Goal: Complete application form

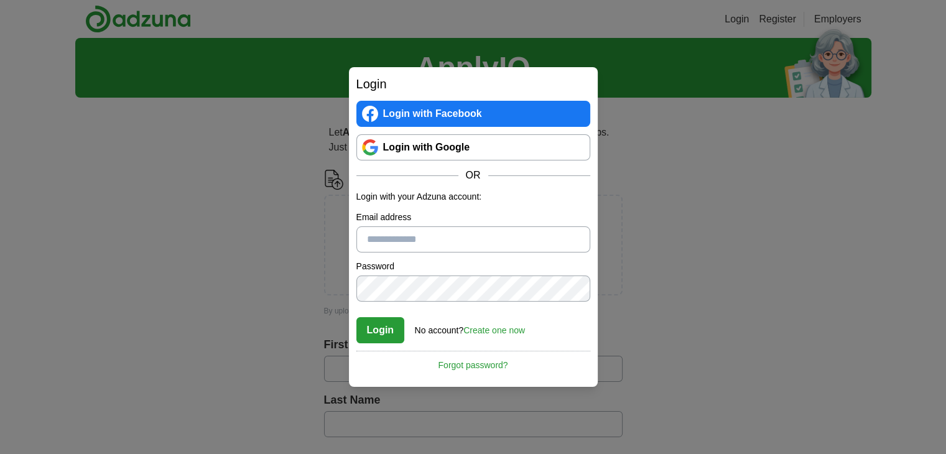
click at [403, 148] on link "Login with Google" at bounding box center [473, 147] width 234 height 26
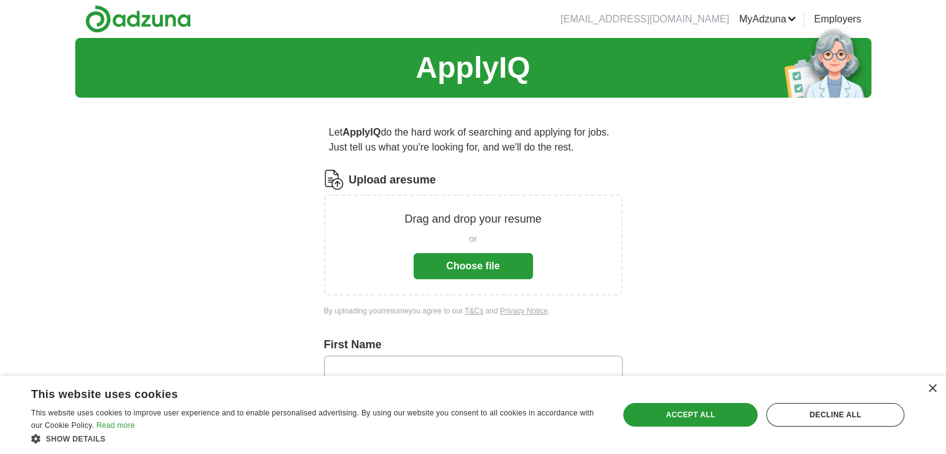
click at [452, 261] on button "Choose file" at bounding box center [473, 266] width 119 height 26
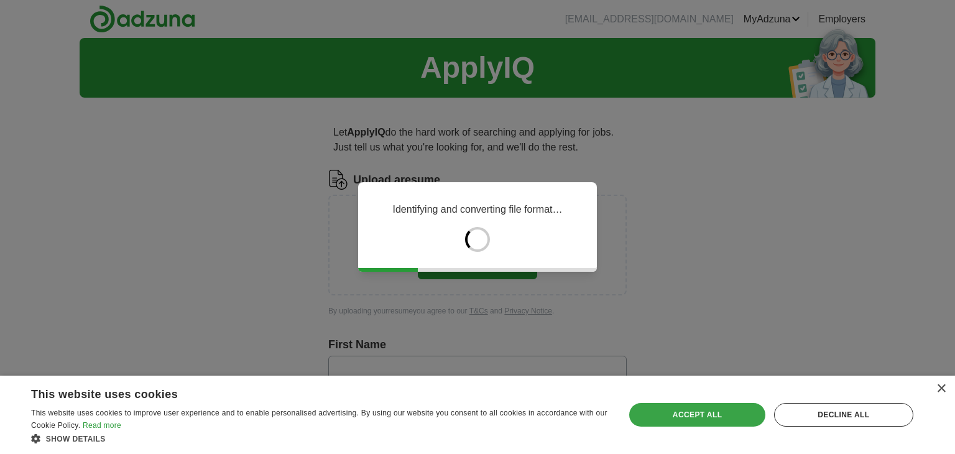
click at [709, 412] on div "Accept all" at bounding box center [698, 415] width 136 height 24
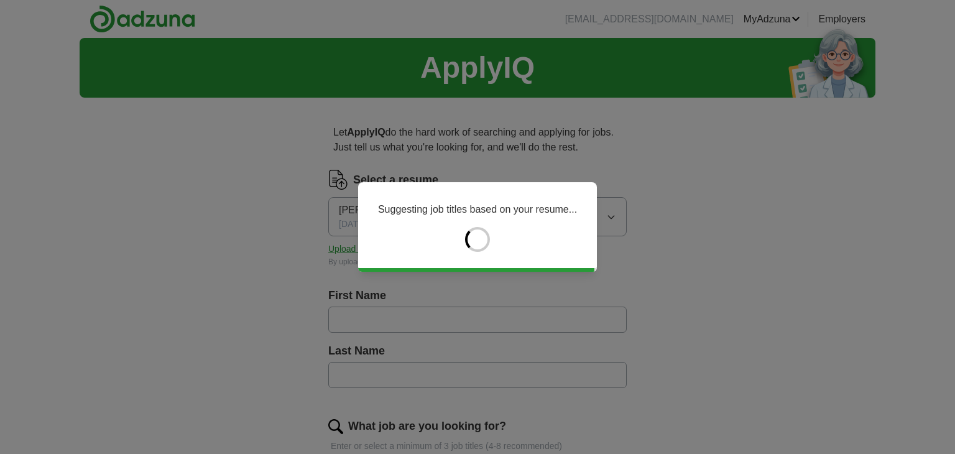
type input "*******"
type input "*****"
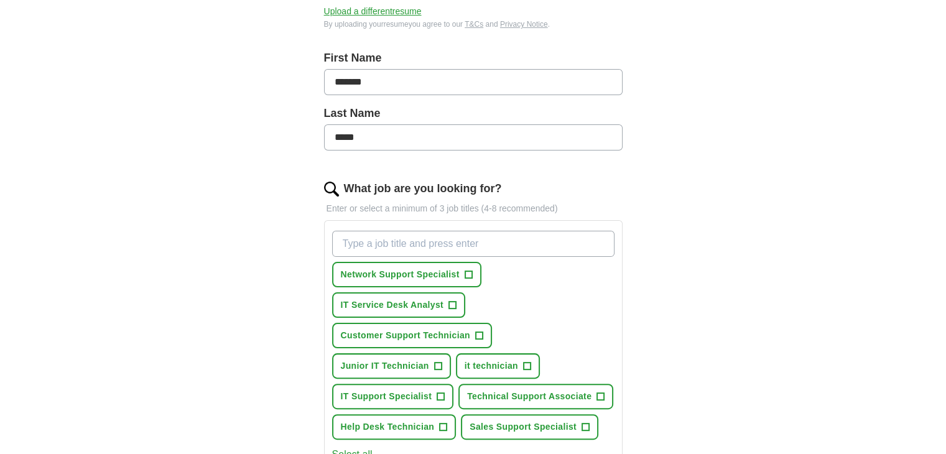
scroll to position [276, 0]
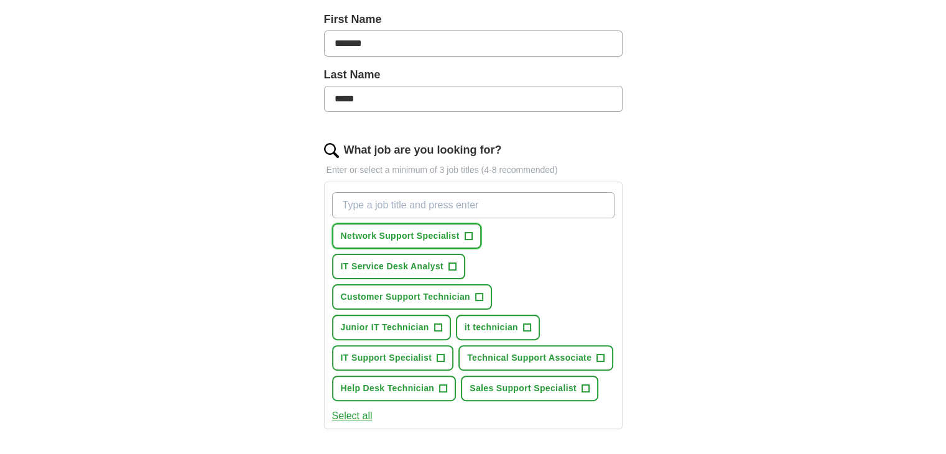
click at [463, 237] on button "Network Support Specialist +" at bounding box center [406, 236] width 149 height 26
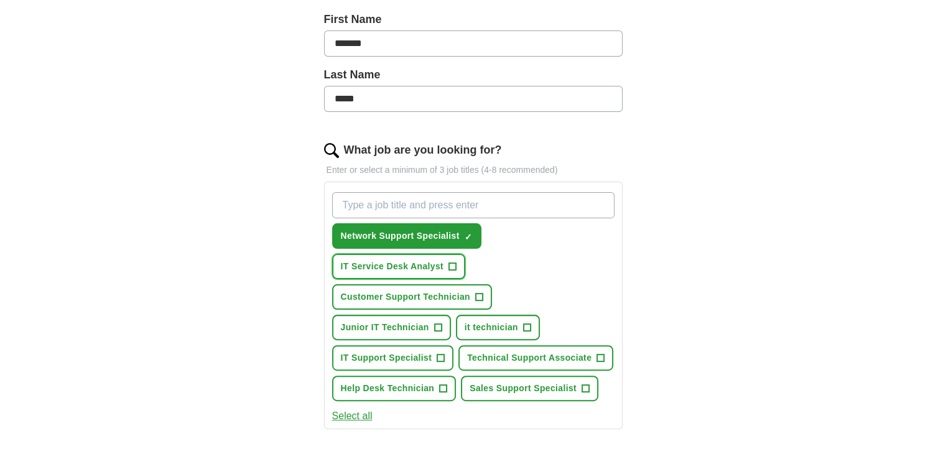
click at [444, 264] on button "IT Service Desk Analyst +" at bounding box center [399, 267] width 134 height 26
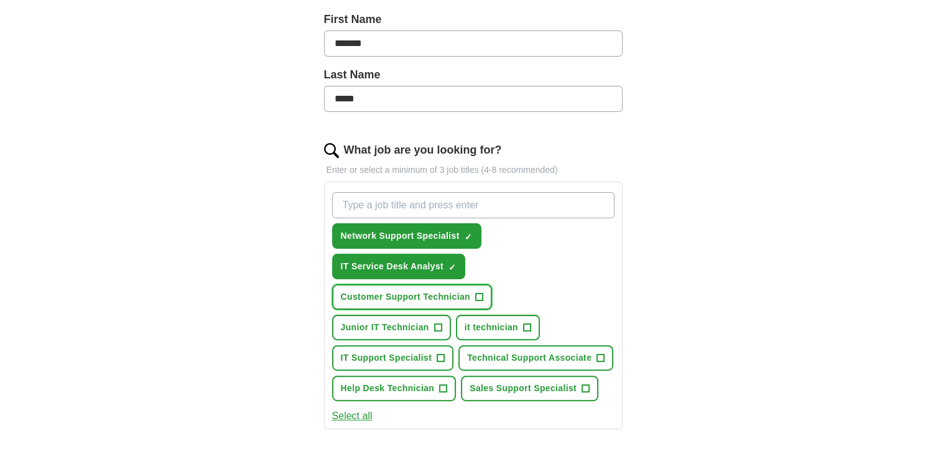
click at [463, 284] on button "Customer Support Technician +" at bounding box center [412, 297] width 160 height 26
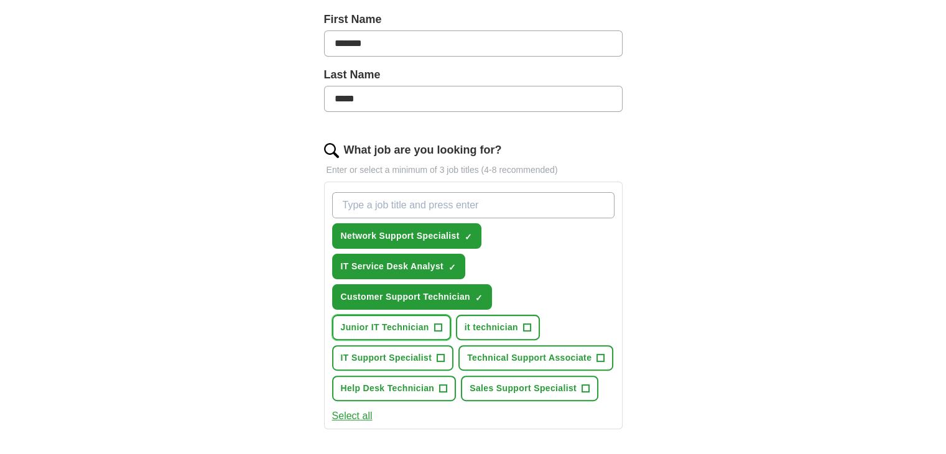
click at [411, 324] on span "Junior IT Technician" at bounding box center [385, 327] width 88 height 13
click at [508, 315] on button "it technician +" at bounding box center [498, 328] width 84 height 26
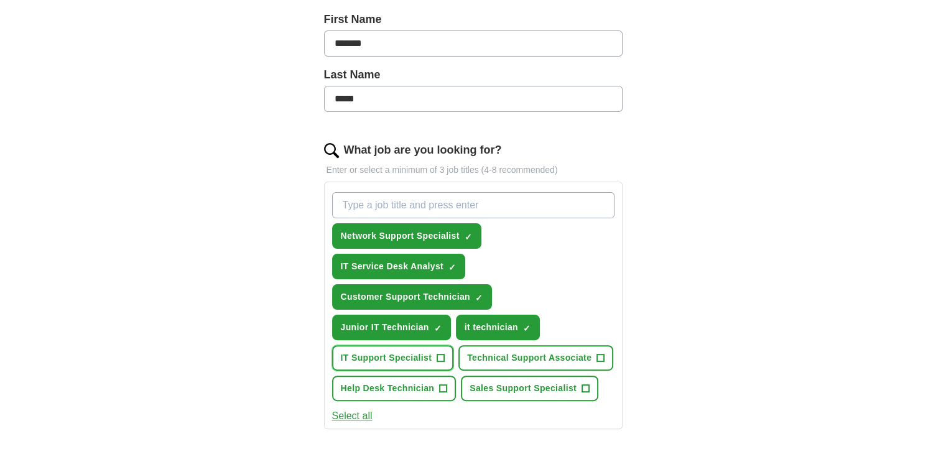
click at [438, 345] on button "IT Support Specialist +" at bounding box center [393, 358] width 122 height 26
click at [524, 338] on div "Network Support Specialist ✓ × IT Service Desk Analyst ✓ × Customer Support Tec…" at bounding box center [473, 296] width 287 height 219
click at [518, 351] on span "Technical Support Associate" at bounding box center [529, 357] width 124 height 13
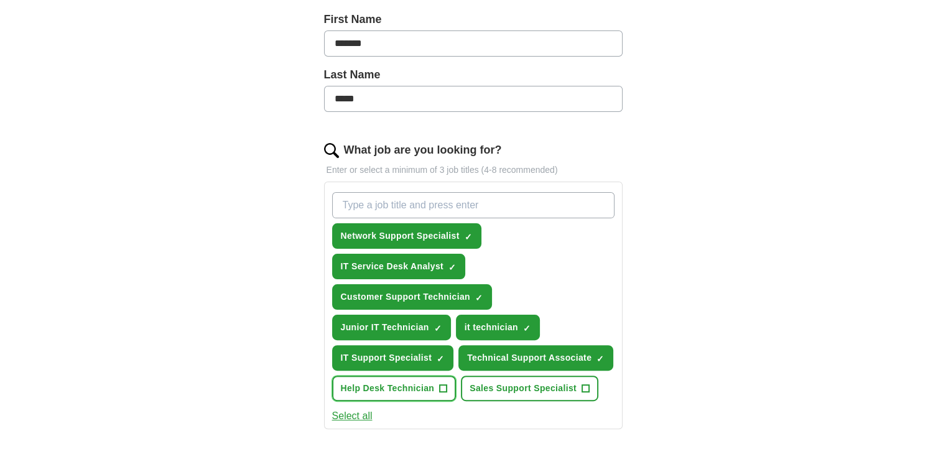
click at [430, 382] on span "Help Desk Technician" at bounding box center [388, 388] width 94 height 13
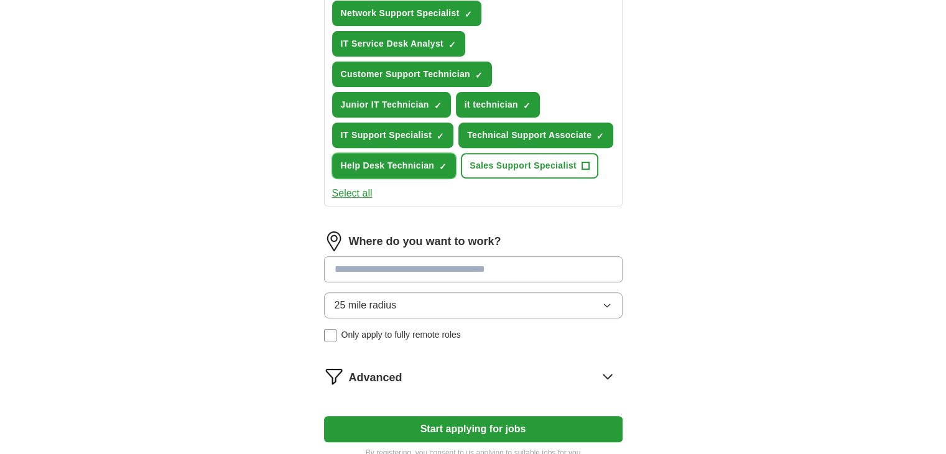
scroll to position [500, 0]
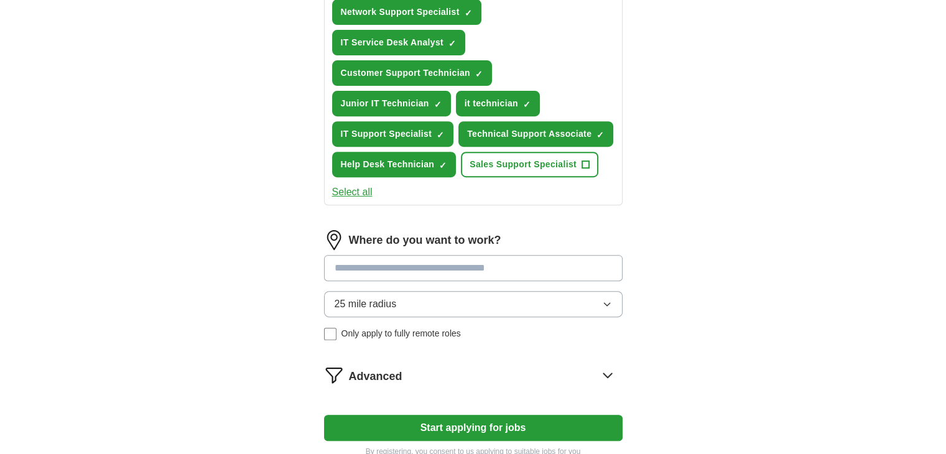
click at [427, 275] on input at bounding box center [473, 268] width 299 height 26
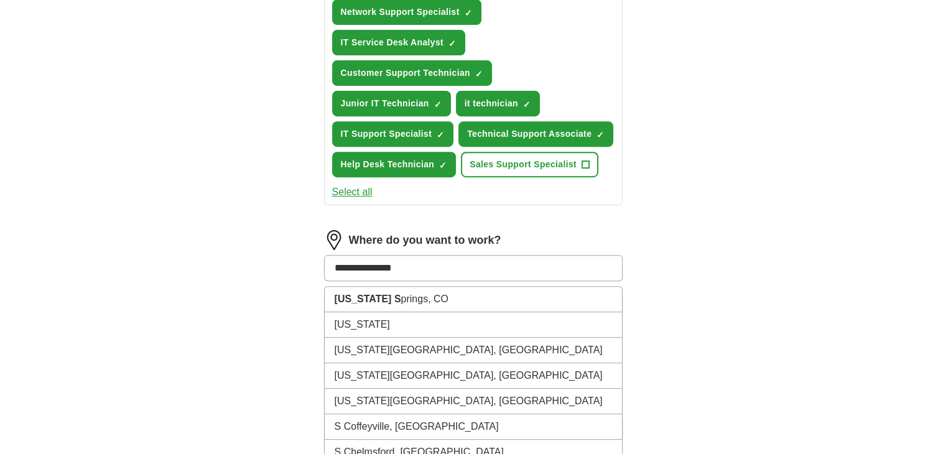
type input "**********"
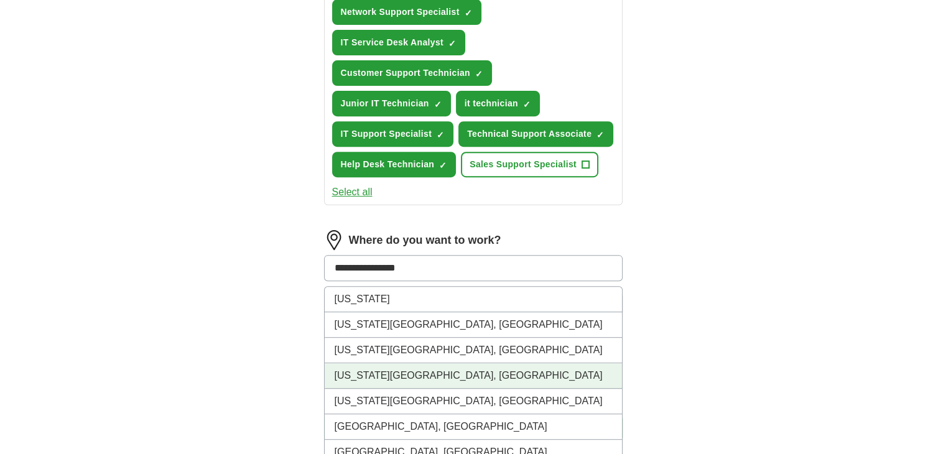
click at [361, 372] on li "Colorado Springs, CO" at bounding box center [473, 376] width 297 height 26
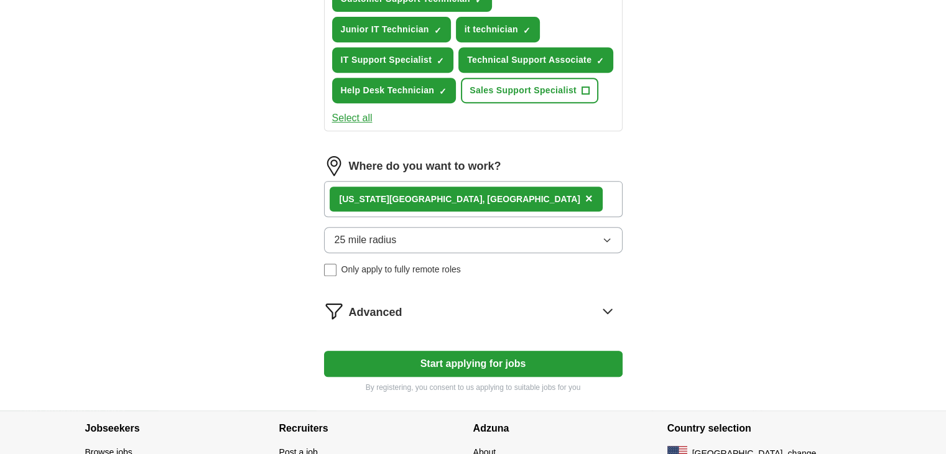
scroll to position [583, 0]
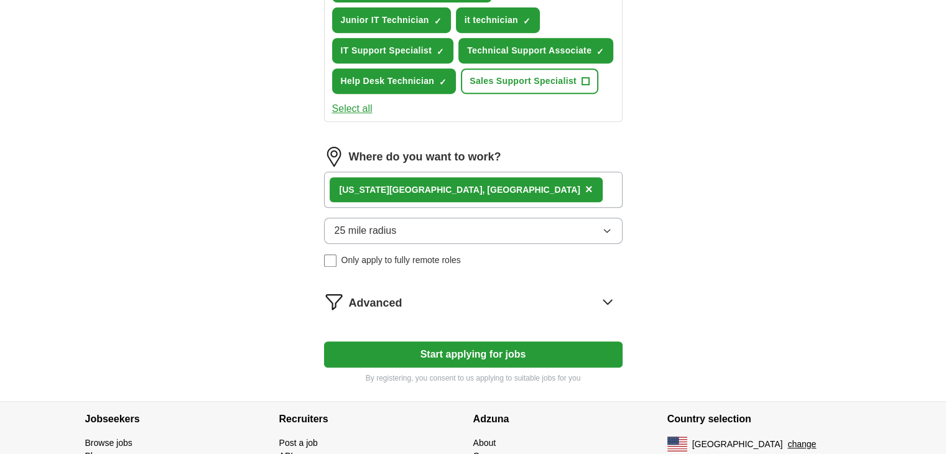
click at [407, 344] on button "Start applying for jobs" at bounding box center [473, 355] width 299 height 26
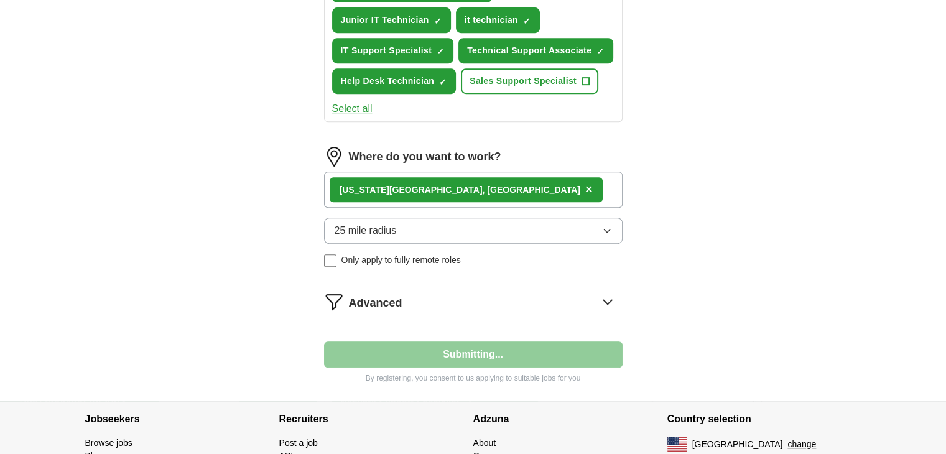
select select "**"
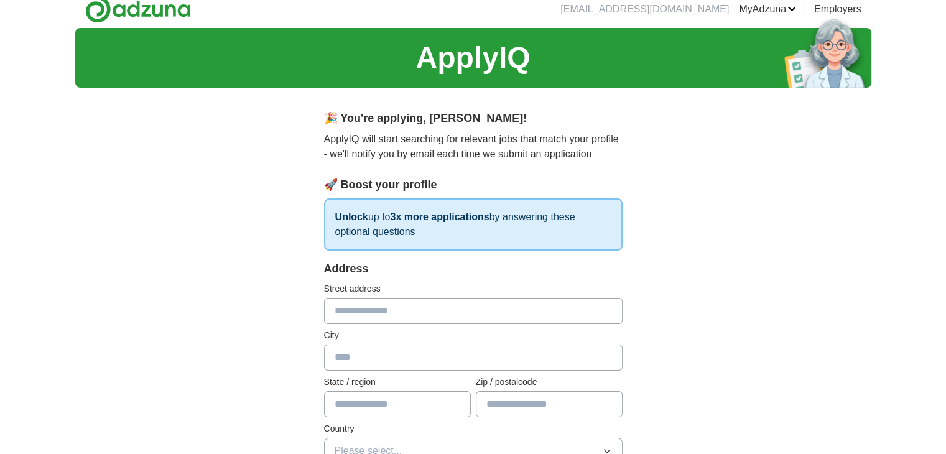
scroll to position [0, 0]
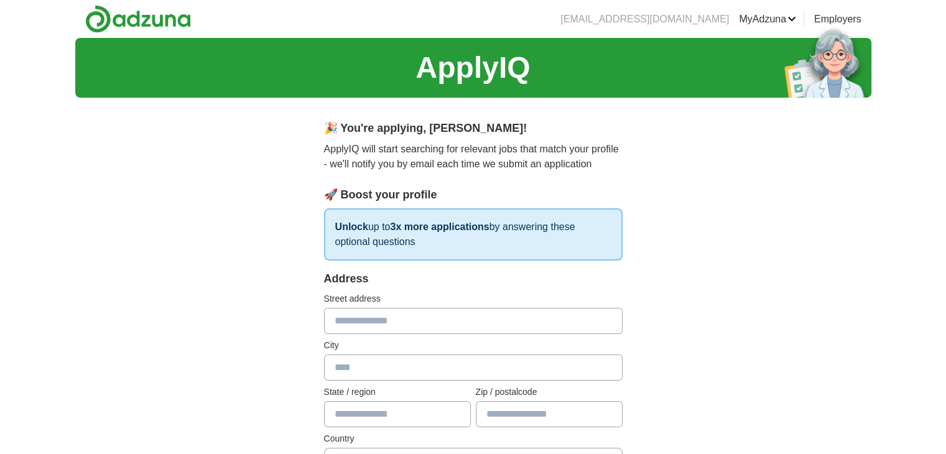
click at [394, 333] on div "Address Street address City State / region Zip / postalcode Country Please sele…" at bounding box center [473, 380] width 299 height 218
click at [396, 333] on input "text" at bounding box center [473, 321] width 299 height 26
type input "**********"
type input "**"
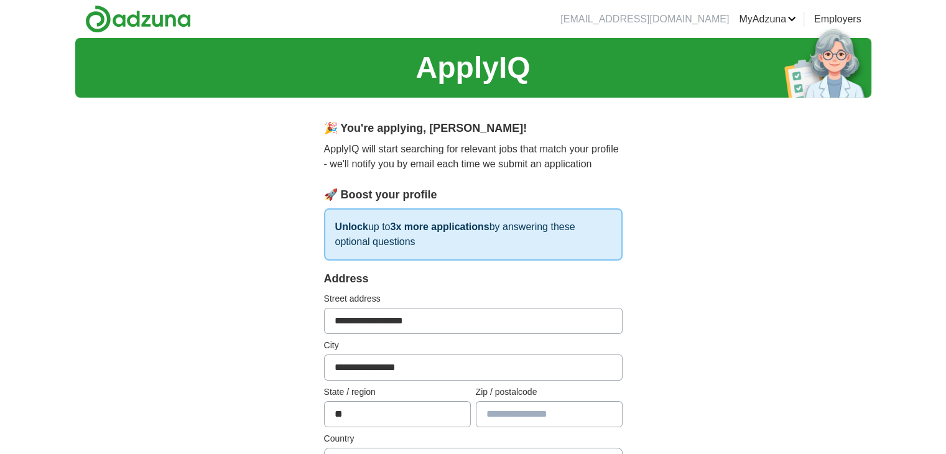
type input "*****"
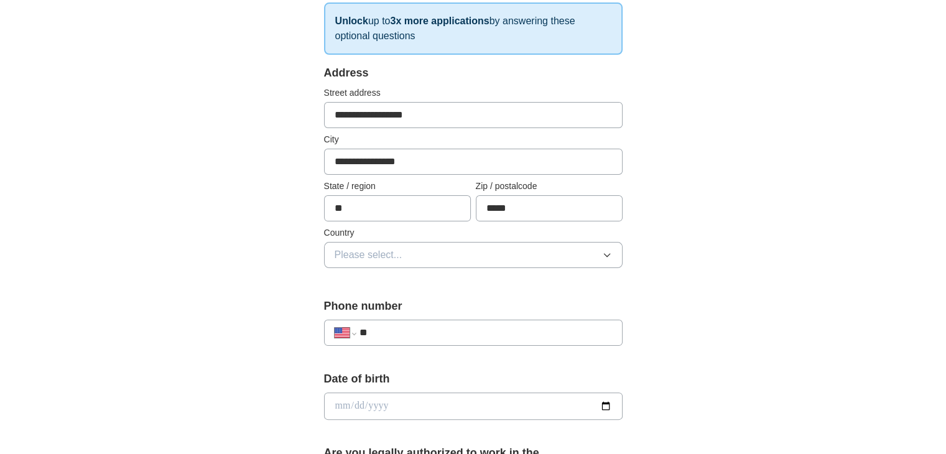
scroll to position [207, 0]
click at [373, 256] on span "Please select..." at bounding box center [369, 254] width 68 height 15
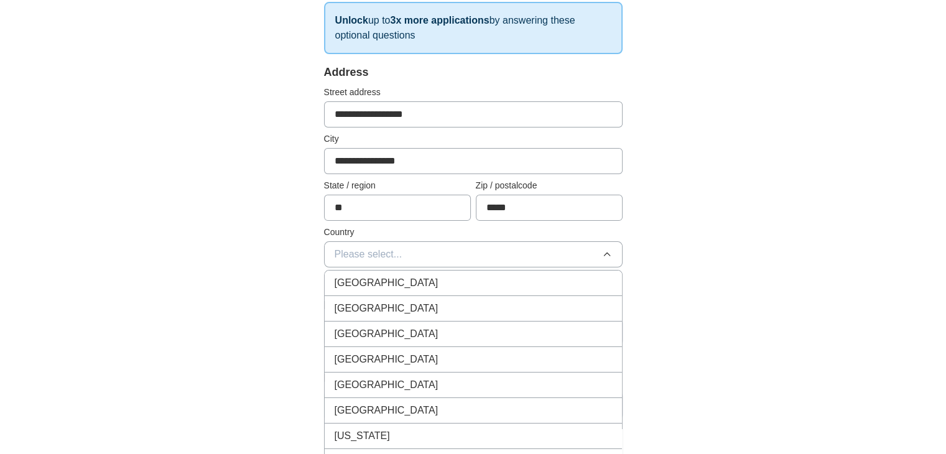
click at [391, 312] on span "United States" at bounding box center [387, 308] width 104 height 15
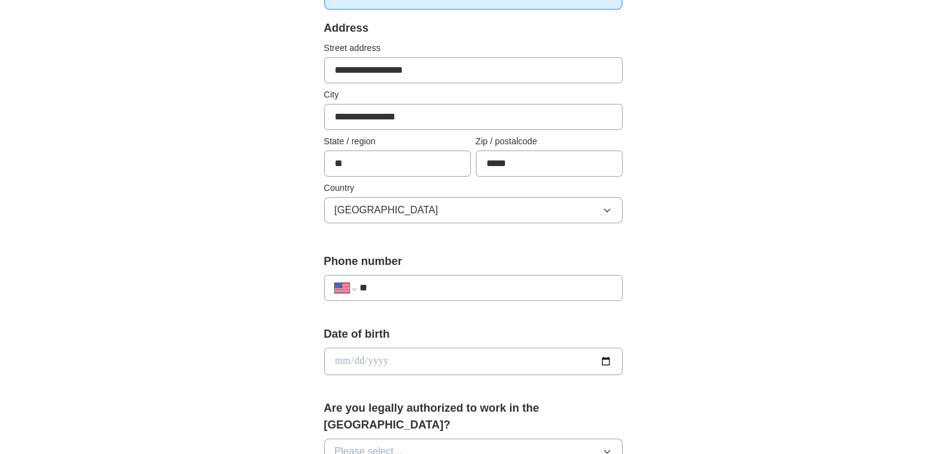
scroll to position [281, 0]
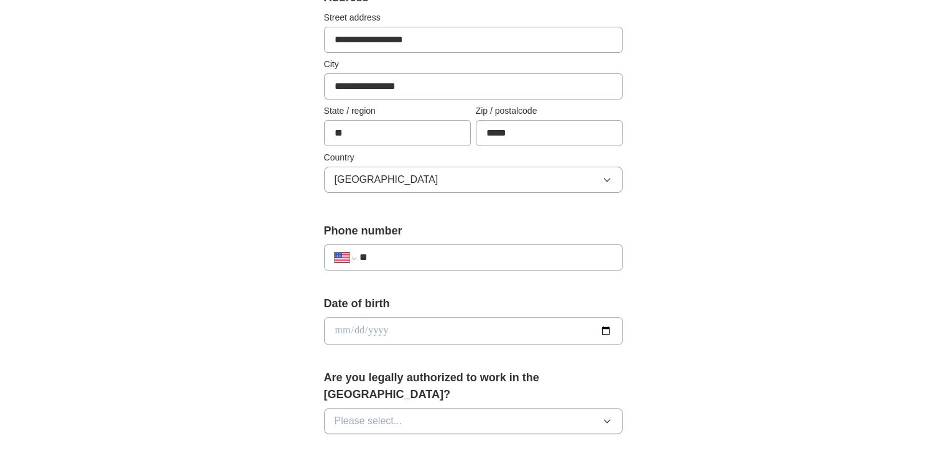
click at [388, 255] on input "**" at bounding box center [485, 257] width 253 height 15
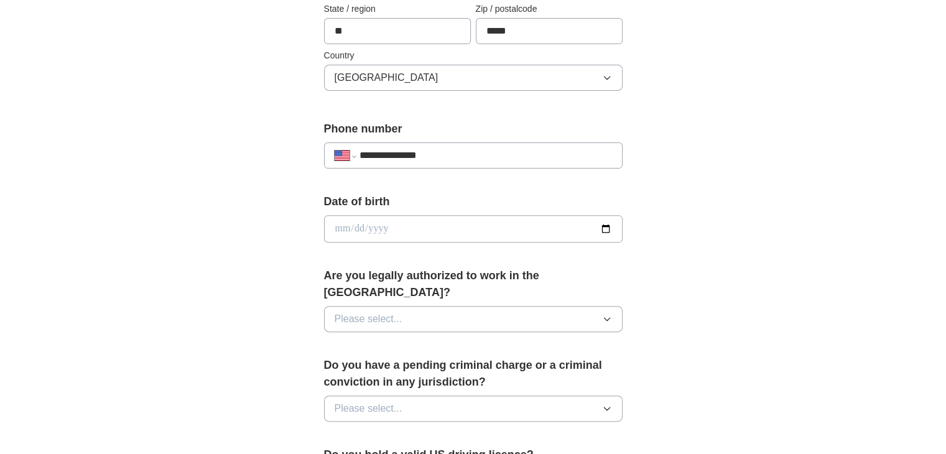
scroll to position [398, 0]
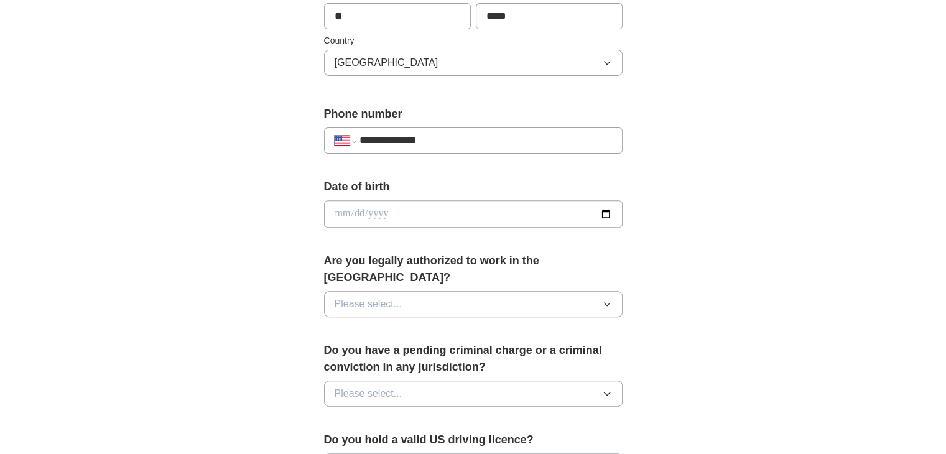
type input "**********"
click at [401, 202] on input "date" at bounding box center [473, 213] width 299 height 27
type input "**********"
click at [403, 291] on button "Please select..." at bounding box center [473, 304] width 299 height 26
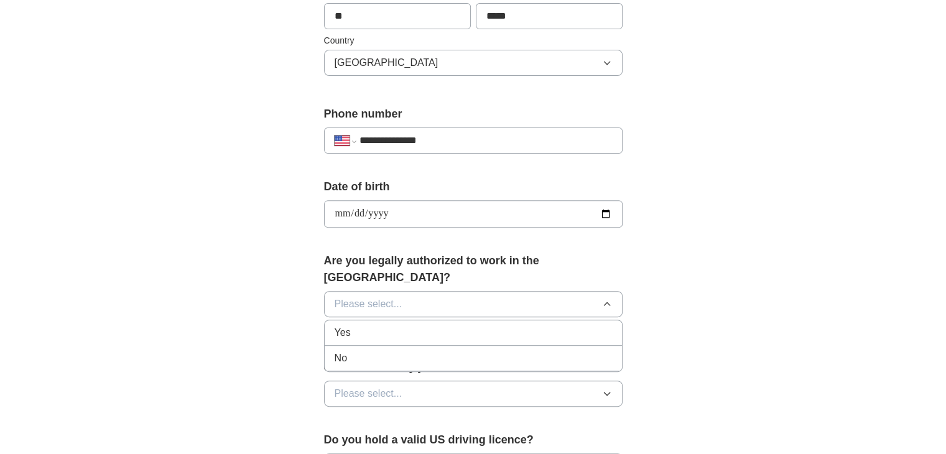
click at [399, 325] on div "Yes" at bounding box center [473, 332] width 277 height 15
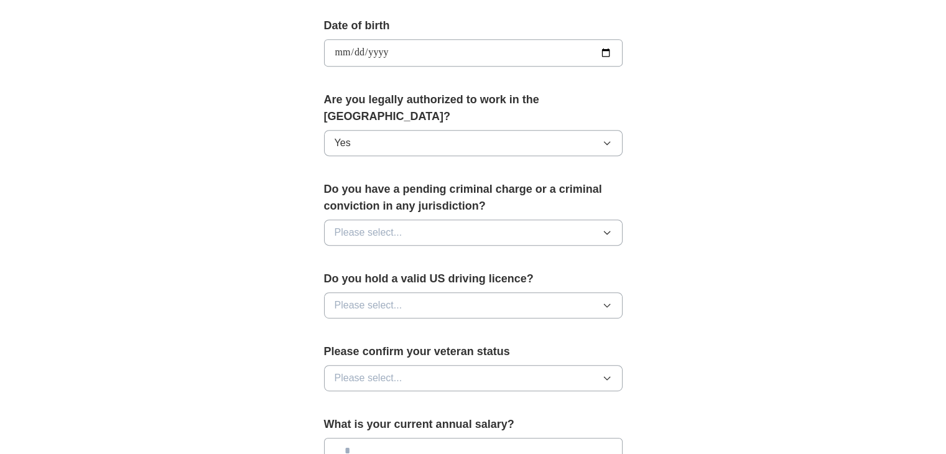
scroll to position [561, 0]
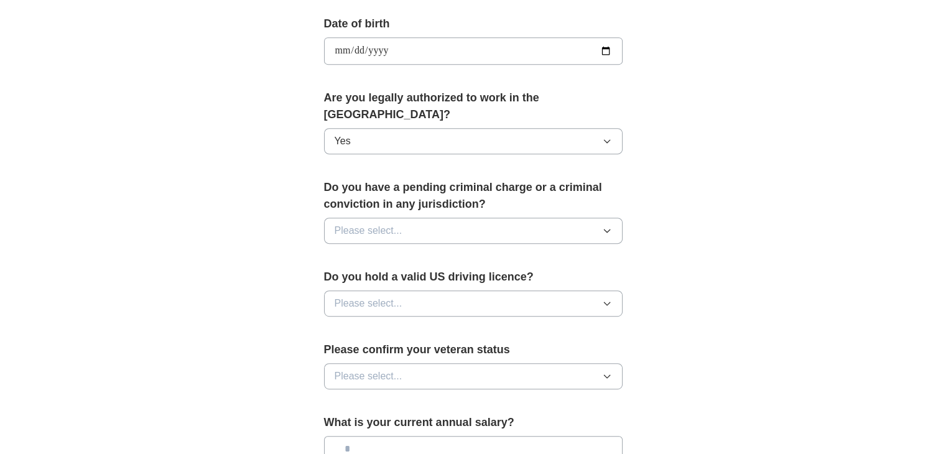
click at [401, 223] on span "Please select..." at bounding box center [369, 230] width 68 height 15
click at [395, 277] on div "No" at bounding box center [473, 284] width 277 height 15
click at [394, 296] on span "Please select..." at bounding box center [369, 303] width 68 height 15
click at [389, 321] on li "Yes" at bounding box center [473, 333] width 297 height 26
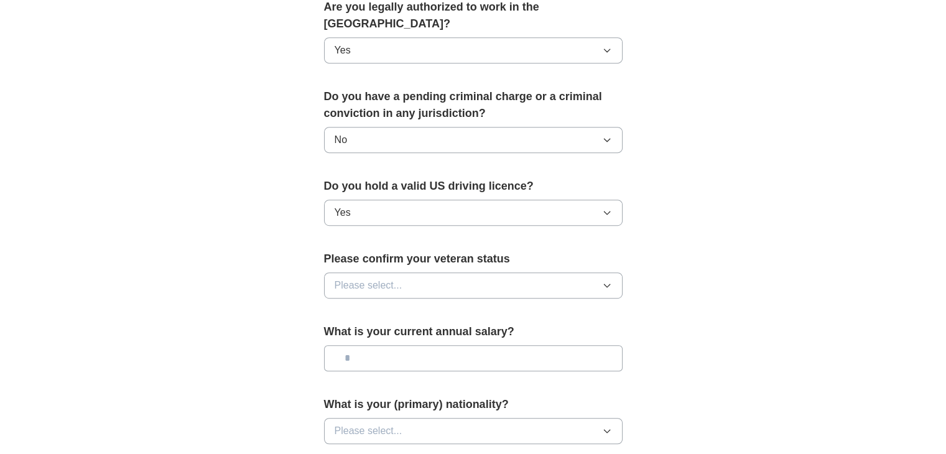
scroll to position [653, 0]
click at [390, 271] on button "Please select..." at bounding box center [473, 284] width 299 height 26
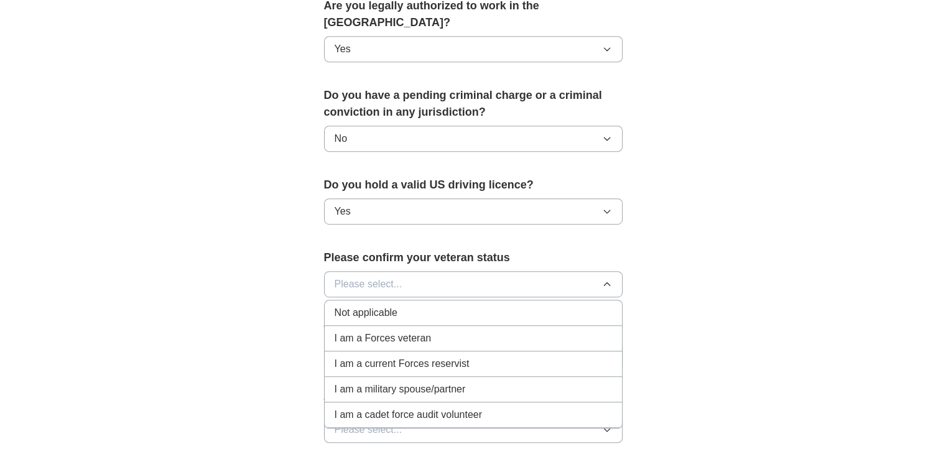
click at [397, 305] on span "Not applicable" at bounding box center [366, 312] width 63 height 15
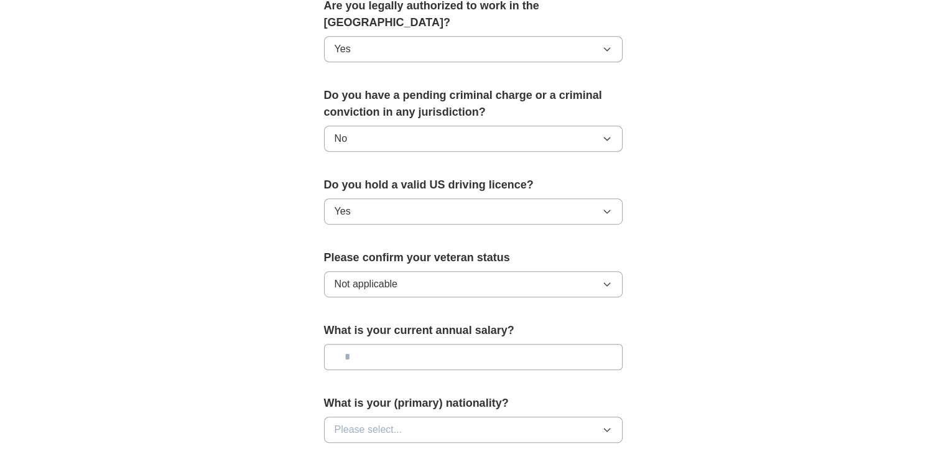
click at [415, 358] on div "What is your current annual salary?" at bounding box center [473, 351] width 299 height 58
click at [406, 344] on input "text" at bounding box center [473, 357] width 299 height 26
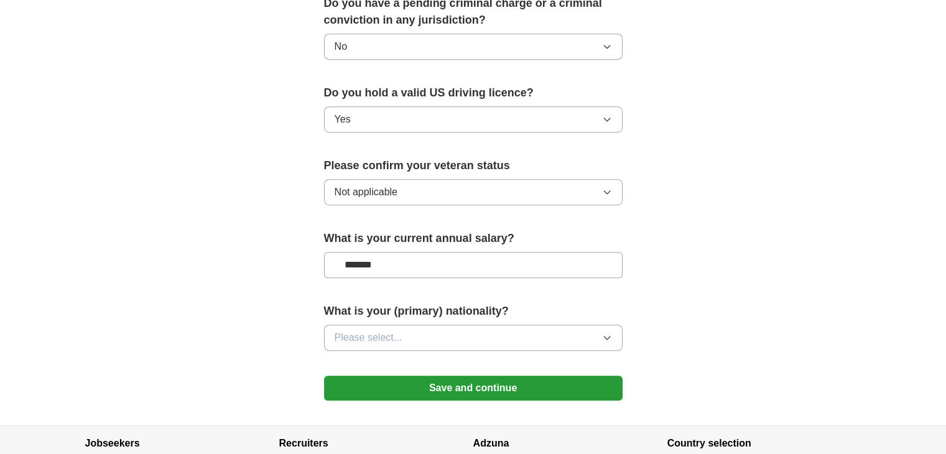
scroll to position [753, 0]
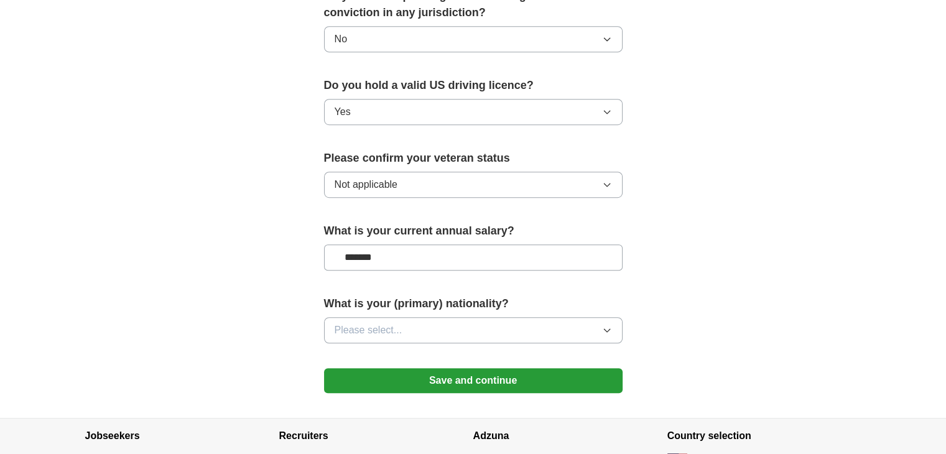
type input "*******"
click at [397, 323] on span "Please select..." at bounding box center [369, 330] width 68 height 15
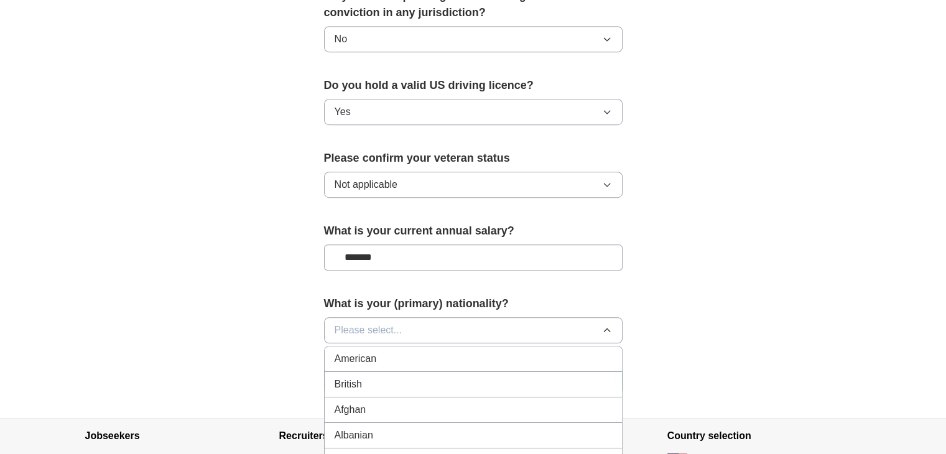
click at [396, 351] on div "American" at bounding box center [473, 358] width 277 height 15
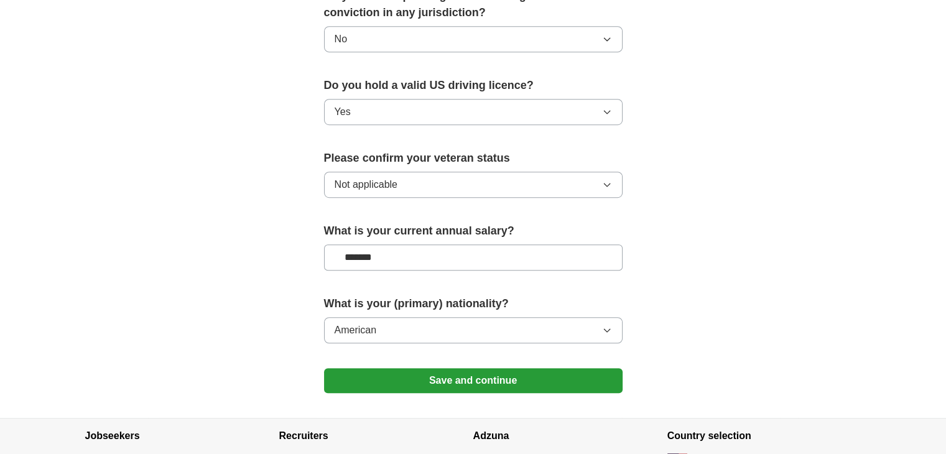
click at [407, 368] on button "Save and continue" at bounding box center [473, 380] width 299 height 25
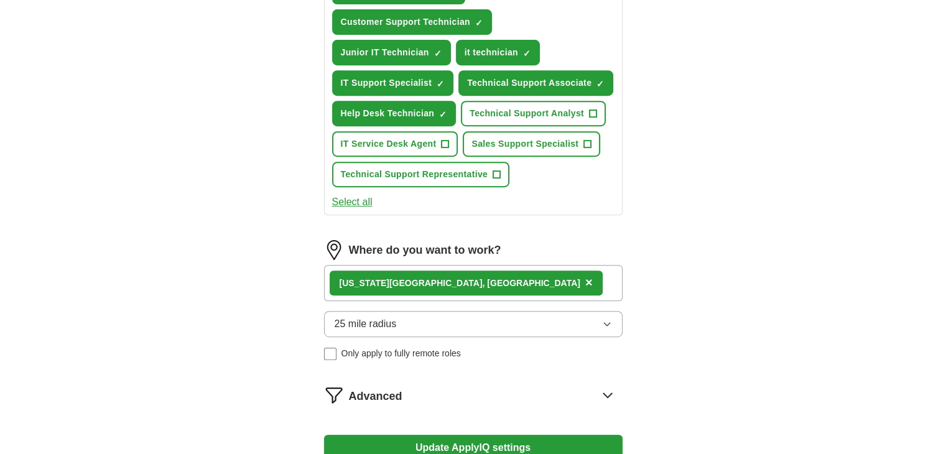
scroll to position [552, 0]
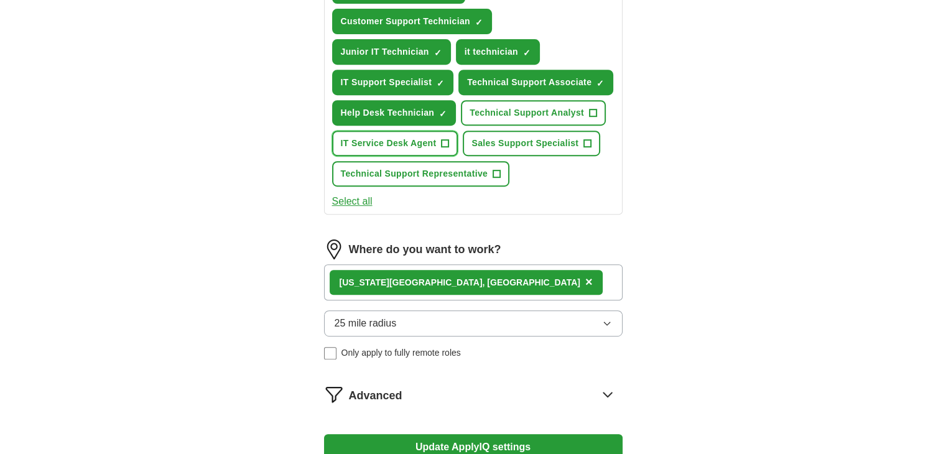
click at [405, 131] on button "IT Service Desk Agent +" at bounding box center [395, 144] width 126 height 26
click at [494, 107] on span "Technical Support Analyst" at bounding box center [527, 112] width 114 height 13
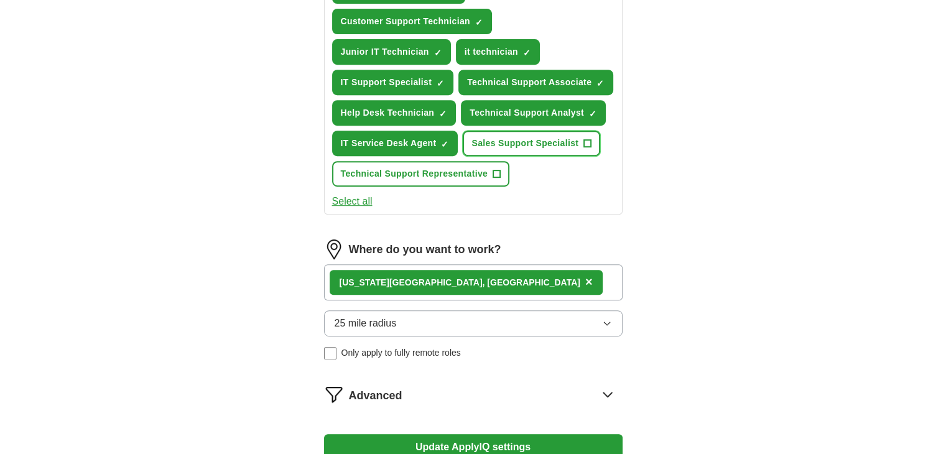
click at [498, 137] on span "Sales Support Specialist" at bounding box center [525, 143] width 107 height 13
click at [464, 168] on span "Technical Support Representative" at bounding box center [414, 173] width 147 height 13
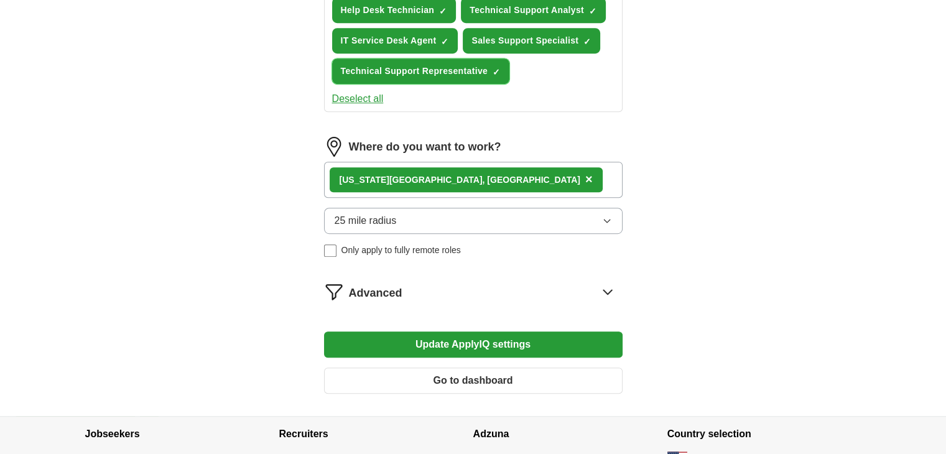
scroll to position [659, 0]
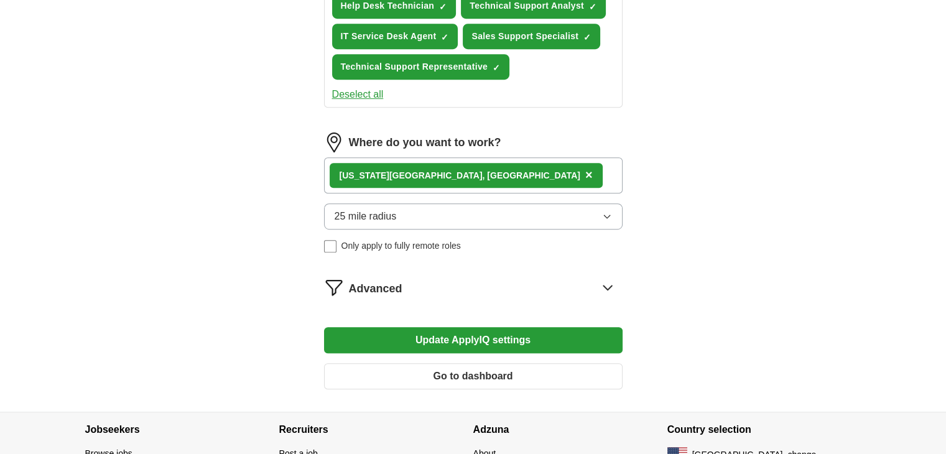
click at [403, 335] on button "Update ApplyIQ settings" at bounding box center [473, 340] width 299 height 26
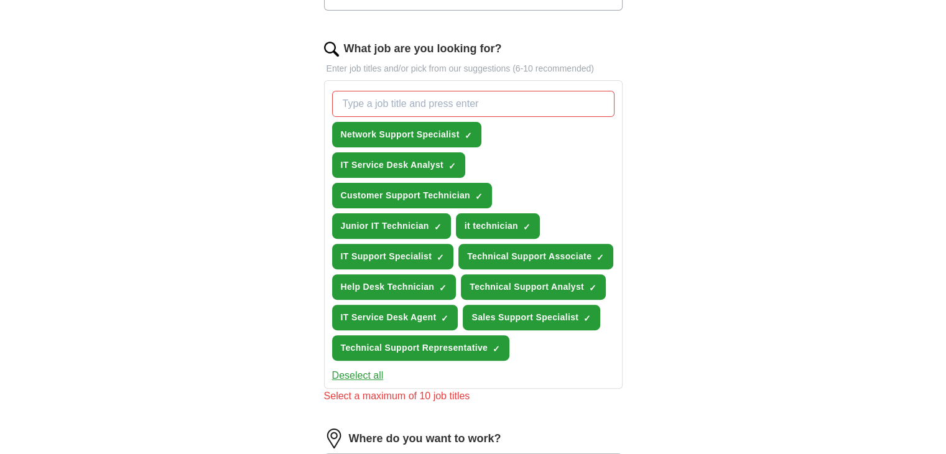
scroll to position [376, 0]
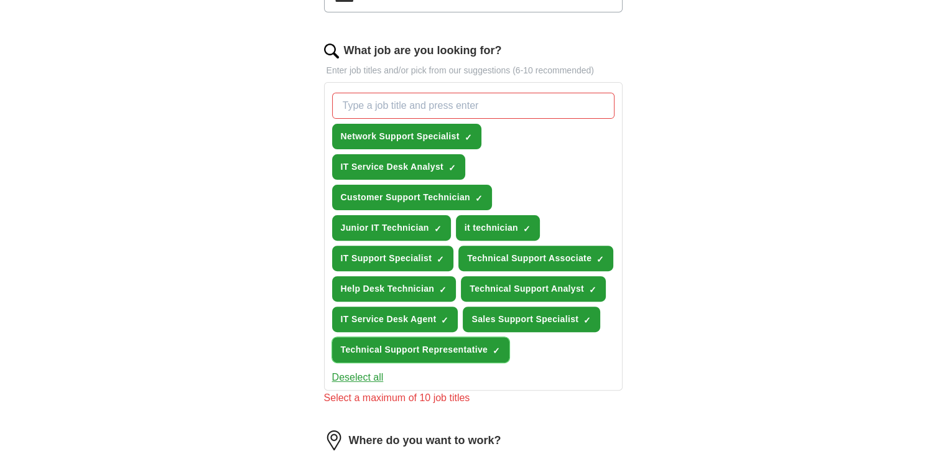
click at [413, 346] on span "Technical Support Representative" at bounding box center [414, 349] width 147 height 13
click at [416, 344] on span "Technical Support Representative" at bounding box center [414, 349] width 147 height 13
click at [546, 300] on div "Network Support Specialist ✓ × IT Service Desk Analyst ✓ × Customer Support Tec…" at bounding box center [473, 228] width 287 height 280
click at [546, 313] on span "Sales Support Specialist" at bounding box center [525, 319] width 107 height 13
click at [528, 271] on div "Network Support Specialist ✓ × IT Service Desk Analyst ✓ × Customer Support Tec…" at bounding box center [473, 228] width 287 height 280
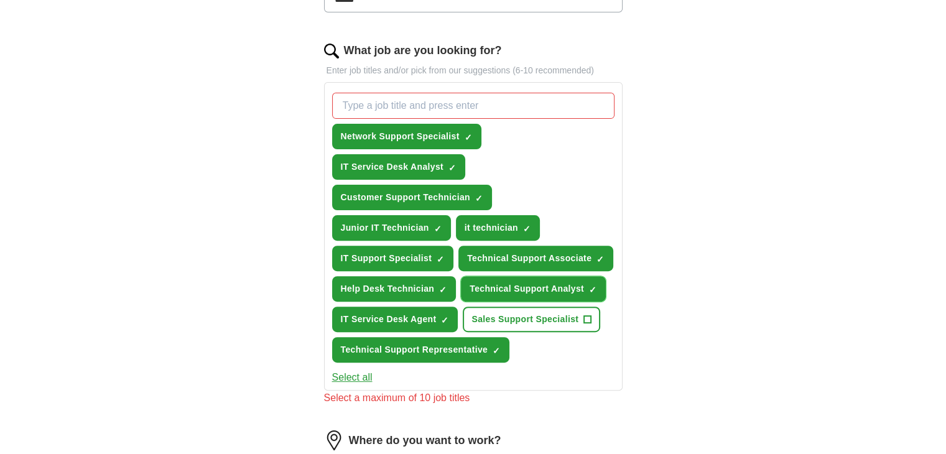
click at [532, 290] on span "Technical Support Analyst" at bounding box center [527, 288] width 114 height 13
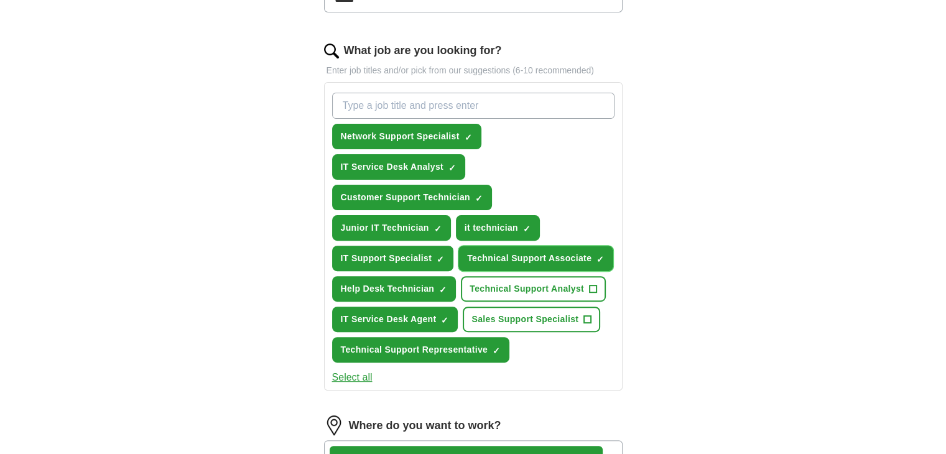
click at [523, 258] on span "Technical Support Associate" at bounding box center [529, 258] width 124 height 13
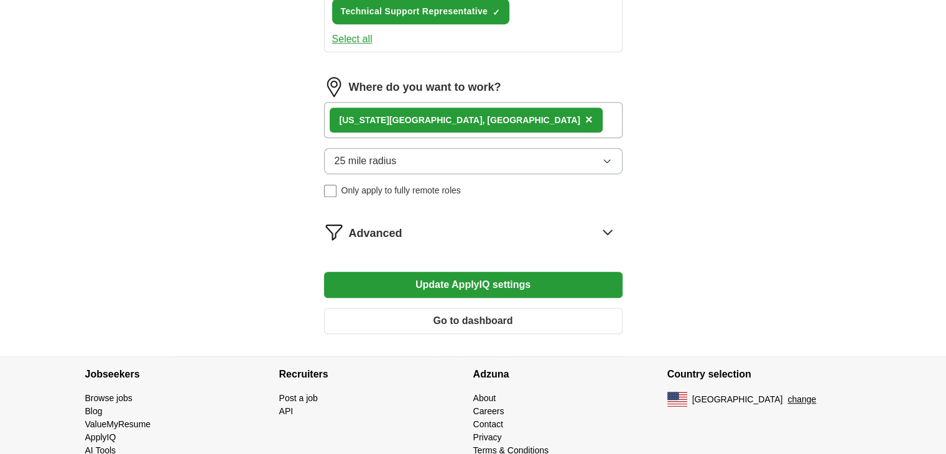
scroll to position [736, 0]
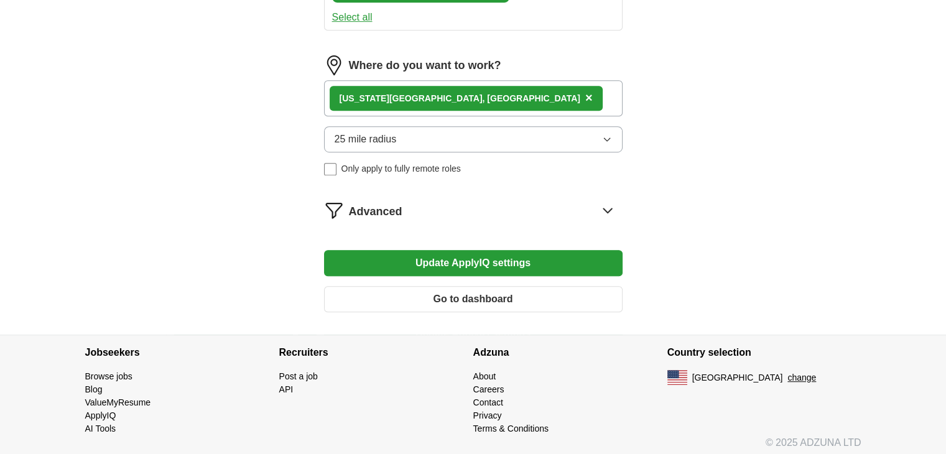
click at [458, 264] on button "Update ApplyIQ settings" at bounding box center [473, 263] width 299 height 26
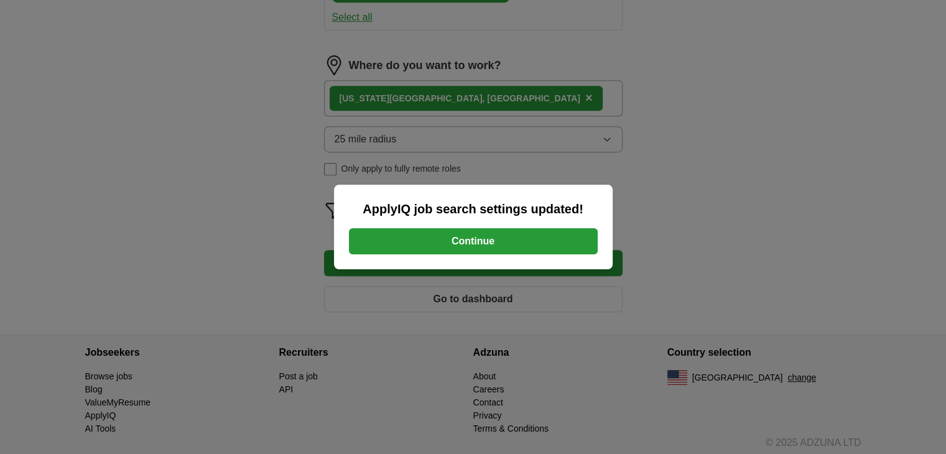
click at [457, 249] on button "Continue" at bounding box center [473, 241] width 249 height 26
